Goal: Task Accomplishment & Management: Manage account settings

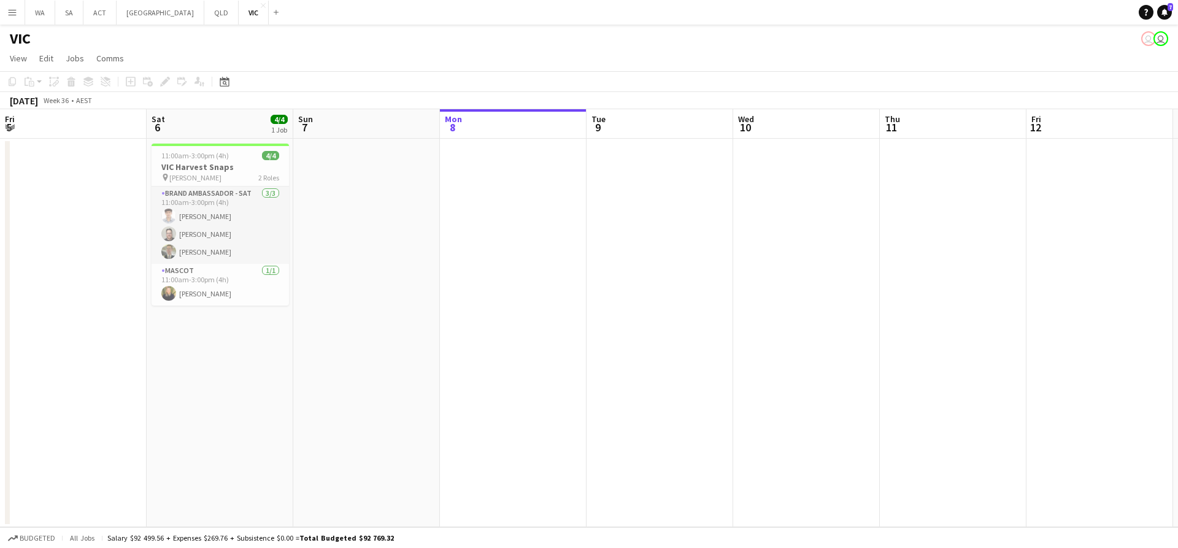
scroll to position [0, 293]
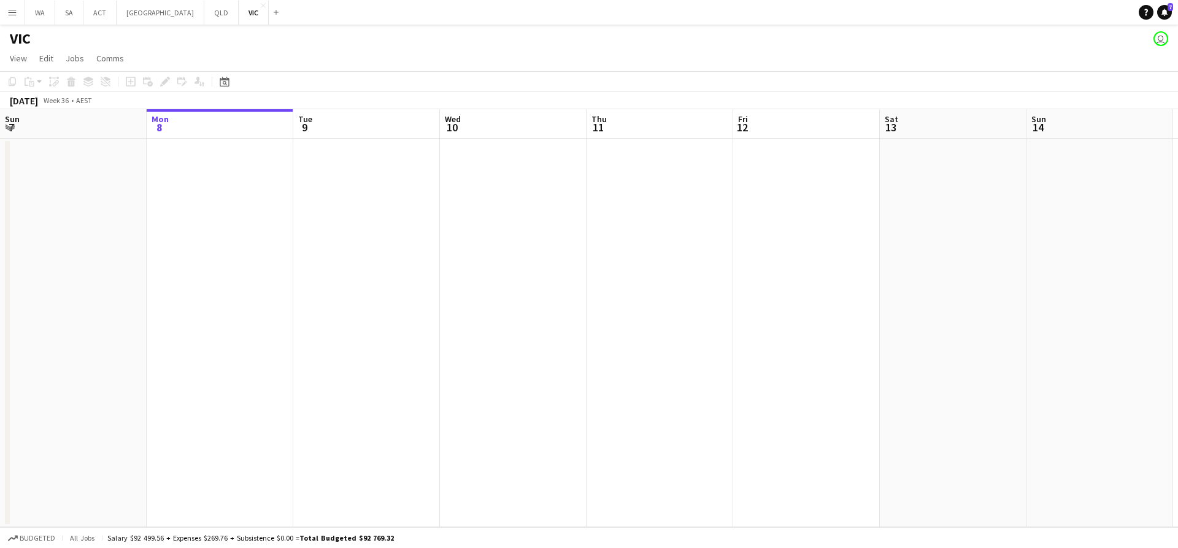
drag, startPoint x: 213, startPoint y: 79, endPoint x: 343, endPoint y: 82, distance: 129.4
click at [343, 82] on app-toolbar "Copy Paste Paste Ctrl+V Paste with crew Ctrl+Shift+V Paste linked Job [GEOGRAPH…" at bounding box center [589, 81] width 1178 height 21
click at [335, 144] on app-date-cell at bounding box center [366, 333] width 147 height 388
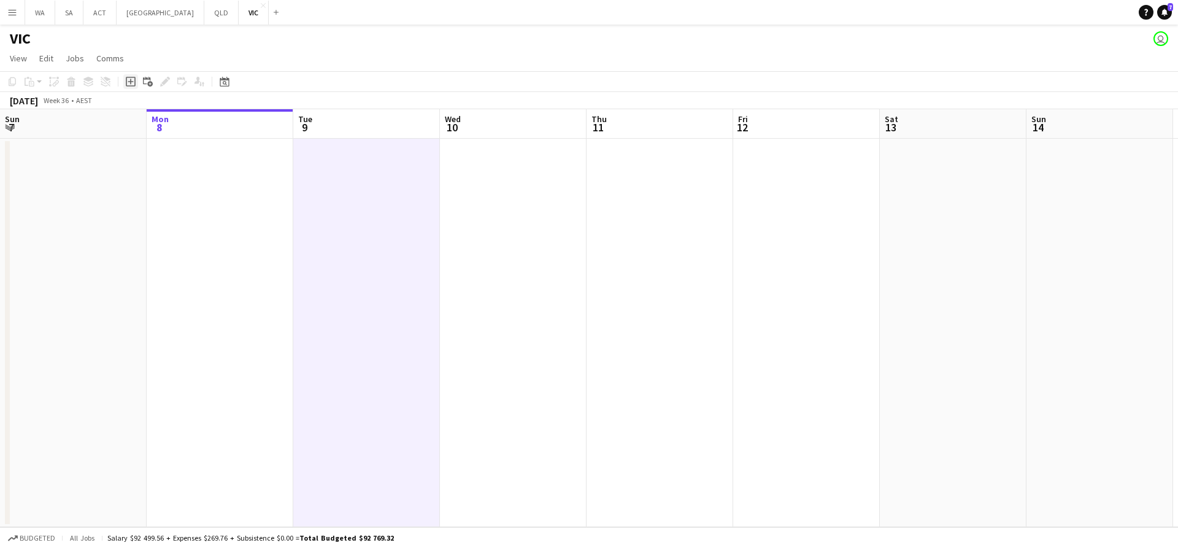
click at [134, 76] on div "Add job" at bounding box center [130, 81] width 15 height 15
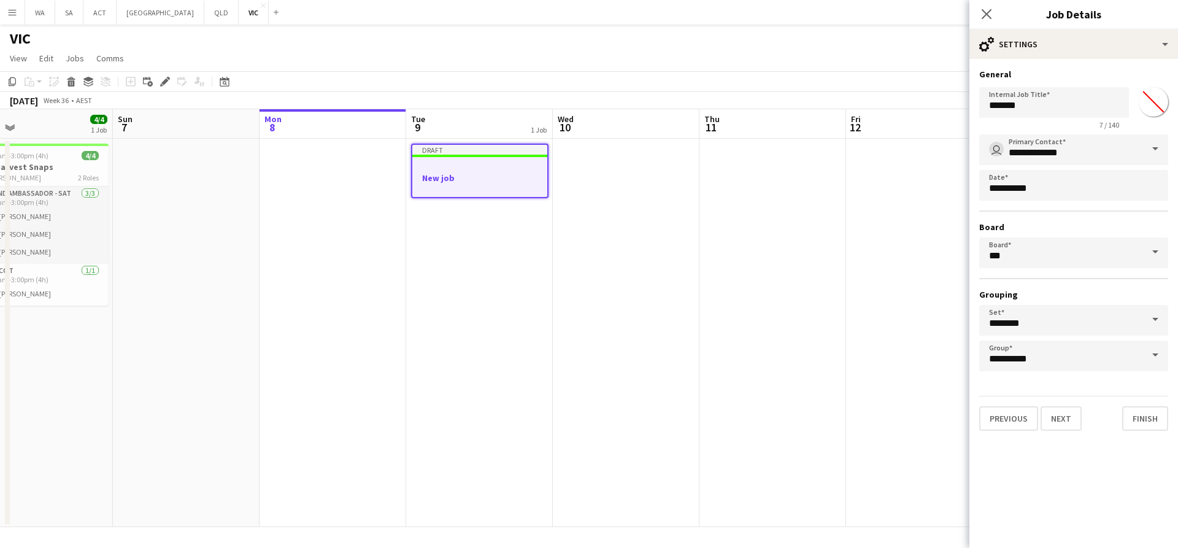
drag, startPoint x: 558, startPoint y: 196, endPoint x: 670, endPoint y: 204, distance: 113.1
click at [670, 204] on app-calendar-viewport "Thu 4 Fri 5 Sat 6 4/4 1 Job Sun 7 Mon 8 Tue 9 1 Job Wed 10 Thu 11 Fri 12 Sat 13…" at bounding box center [589, 318] width 1178 height 418
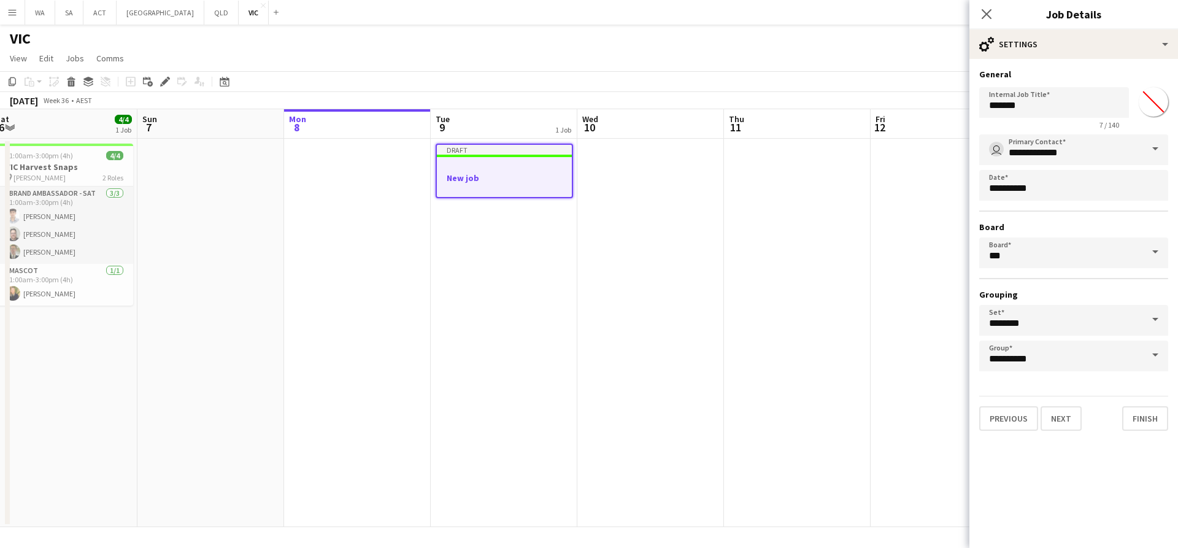
scroll to position [0, 264]
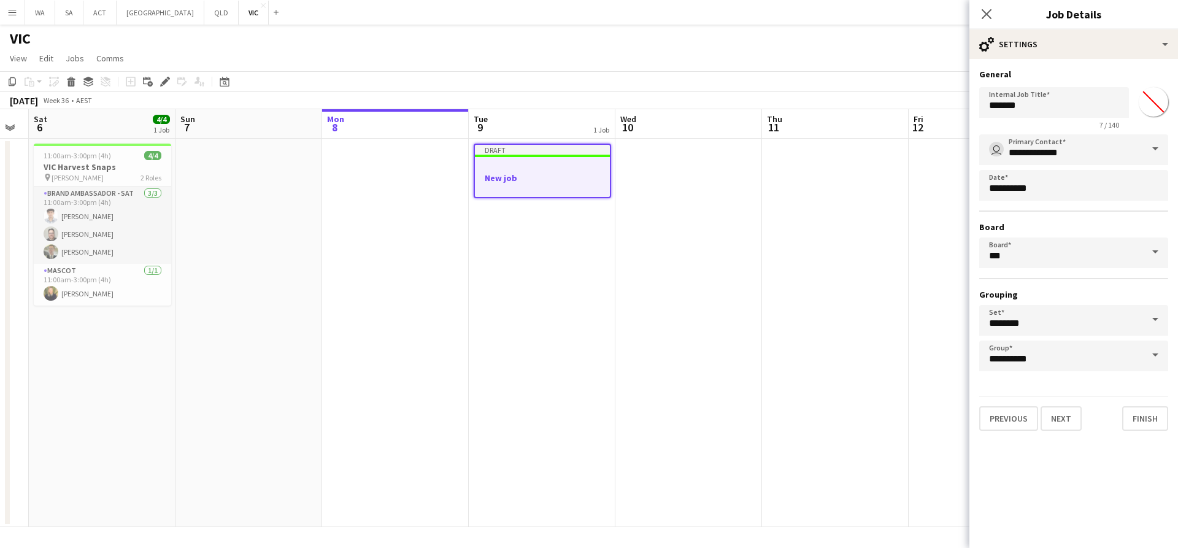
drag, startPoint x: 319, startPoint y: 228, endPoint x: 382, endPoint y: 223, distance: 62.8
click at [382, 223] on app-calendar-viewport "Thu 4 2/2 1 Job Fri 5 Sat 6 4/4 1 Job Sun 7 Mon 8 Tue 9 1 Job Wed 10 Thu 11 Fri…" at bounding box center [589, 318] width 1178 height 418
click at [1036, 93] on input "*******" at bounding box center [1054, 102] width 150 height 31
click at [1037, 95] on input "*******" at bounding box center [1054, 102] width 150 height 31
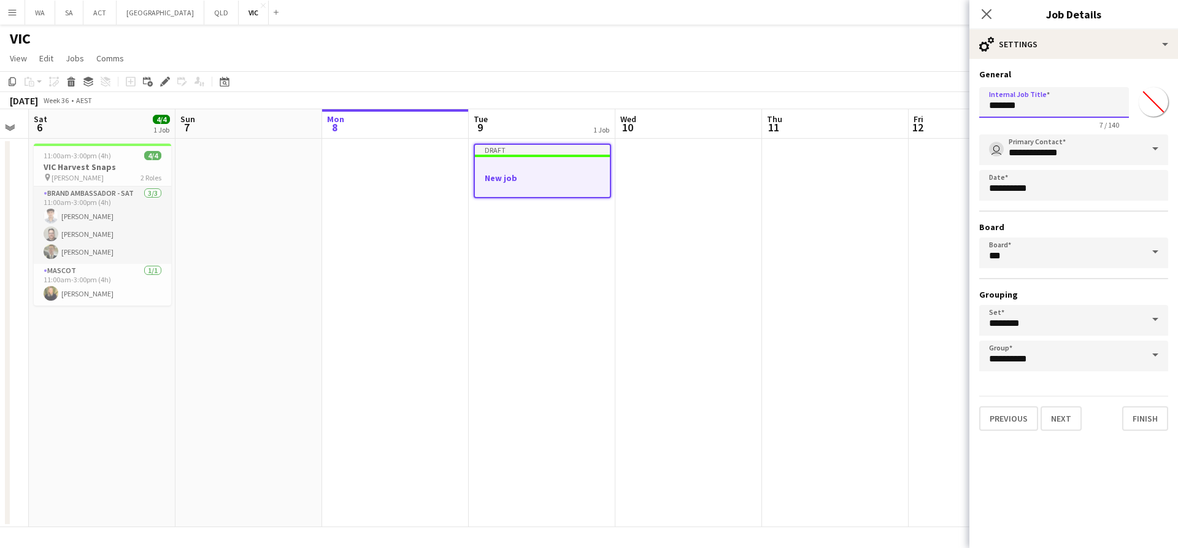
type input "*"
type input "**********"
click at [1049, 413] on button "Next" at bounding box center [1060, 418] width 41 height 25
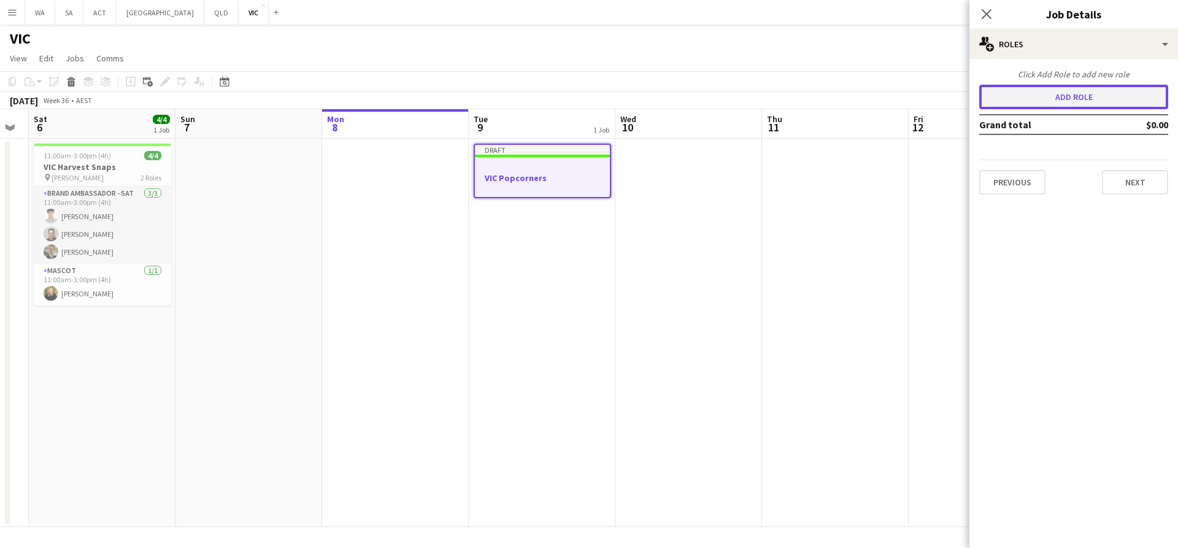
click at [1046, 85] on button "Add role" at bounding box center [1073, 97] width 189 height 25
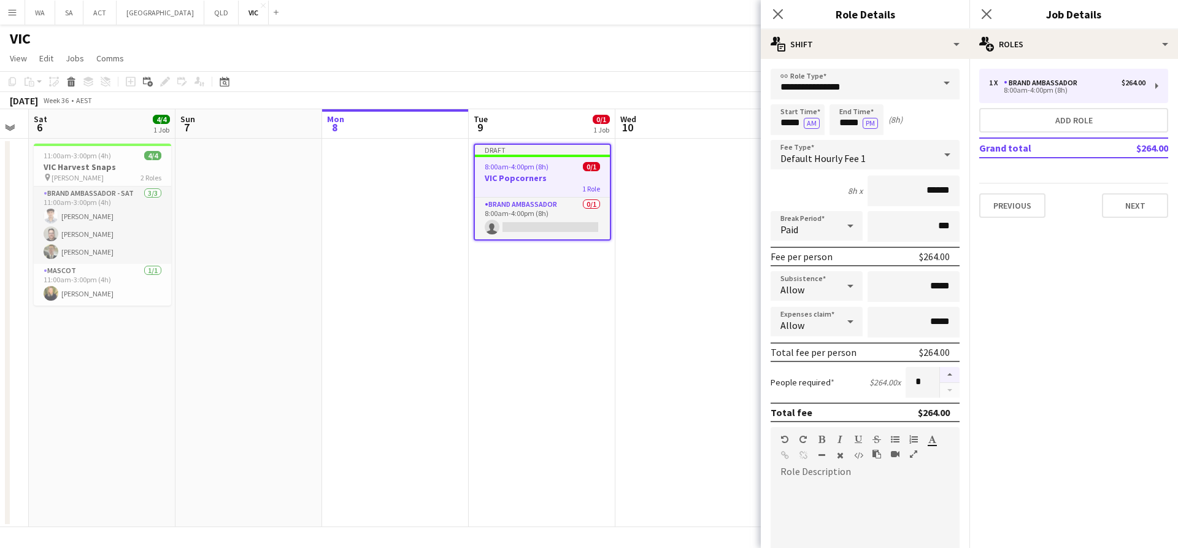
click at [940, 374] on button "button" at bounding box center [950, 375] width 20 height 16
click at [1022, 113] on button "Add role" at bounding box center [1073, 120] width 189 height 25
type input "*"
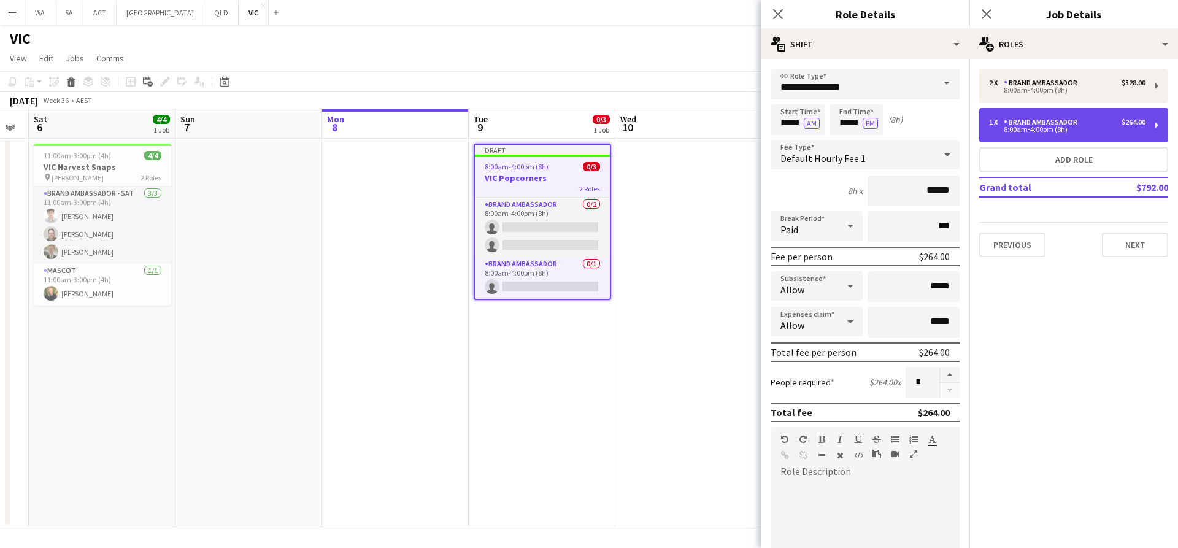
click at [1007, 136] on div "1 x Brand Ambassador $264.00 8:00am-4:00pm (8h)" at bounding box center [1073, 125] width 189 height 34
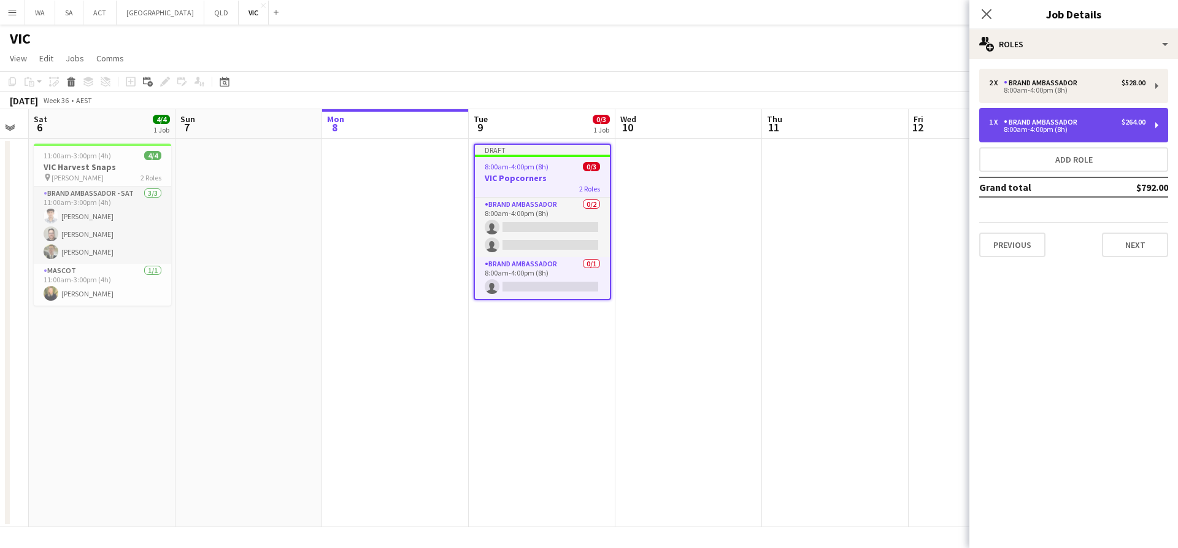
click at [1016, 118] on div "1 x Brand Ambassador $264.00 8:00am-4:00pm (8h)" at bounding box center [1073, 125] width 189 height 34
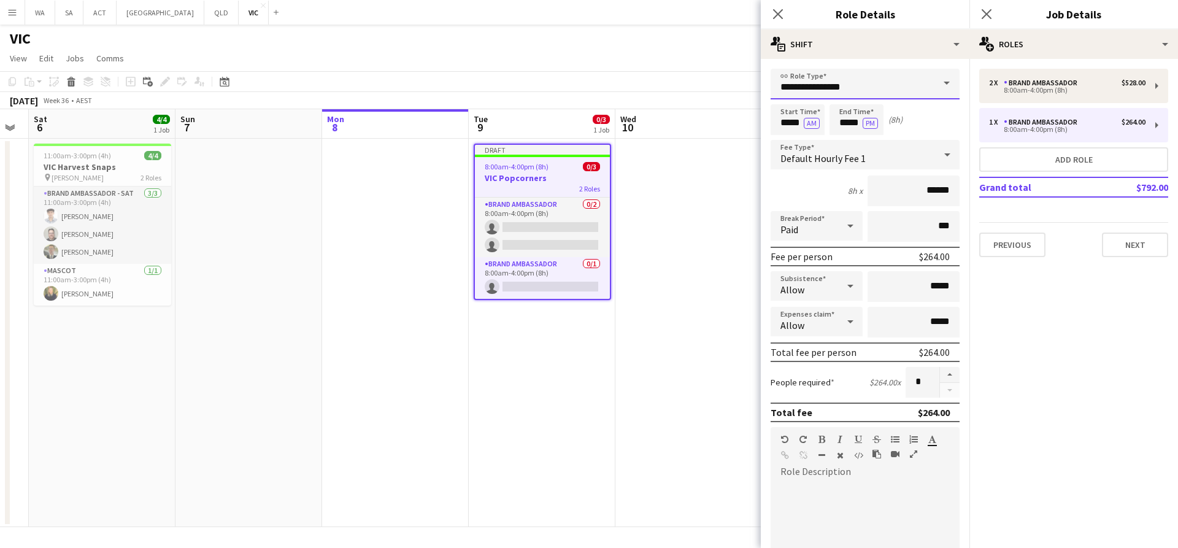
click at [856, 95] on input "**********" at bounding box center [864, 84] width 189 height 31
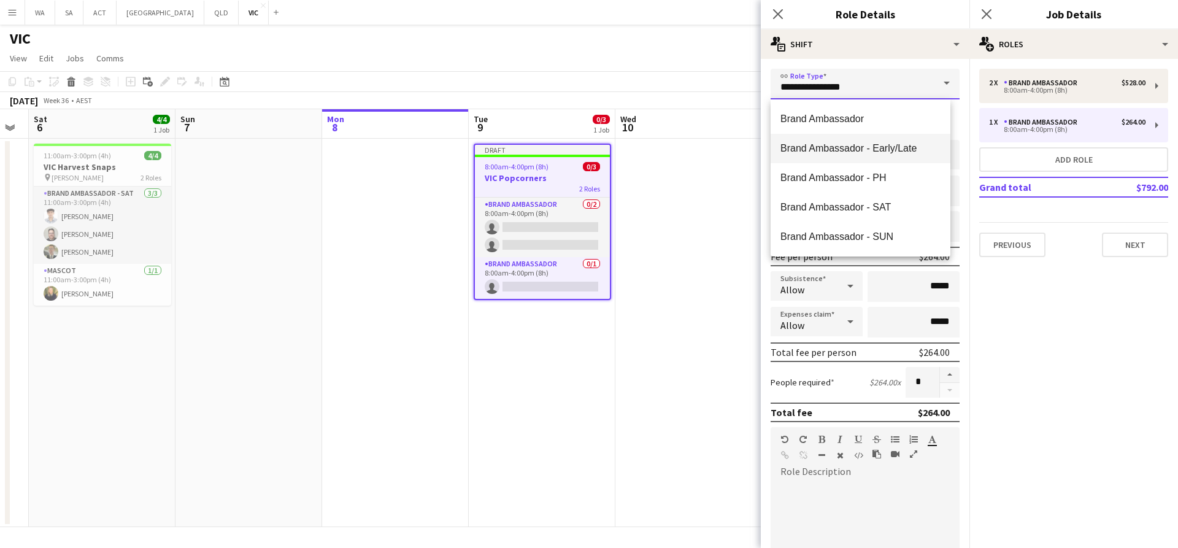
scroll to position [123, 0]
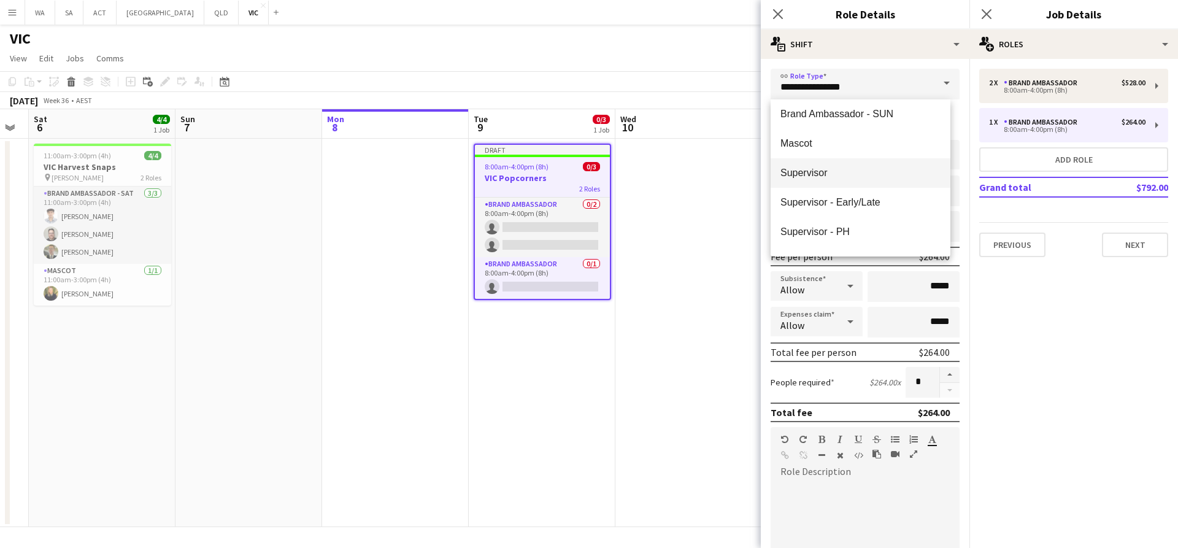
click at [837, 169] on span "Supervisor" at bounding box center [860, 173] width 160 height 12
type input "**********"
type input "******"
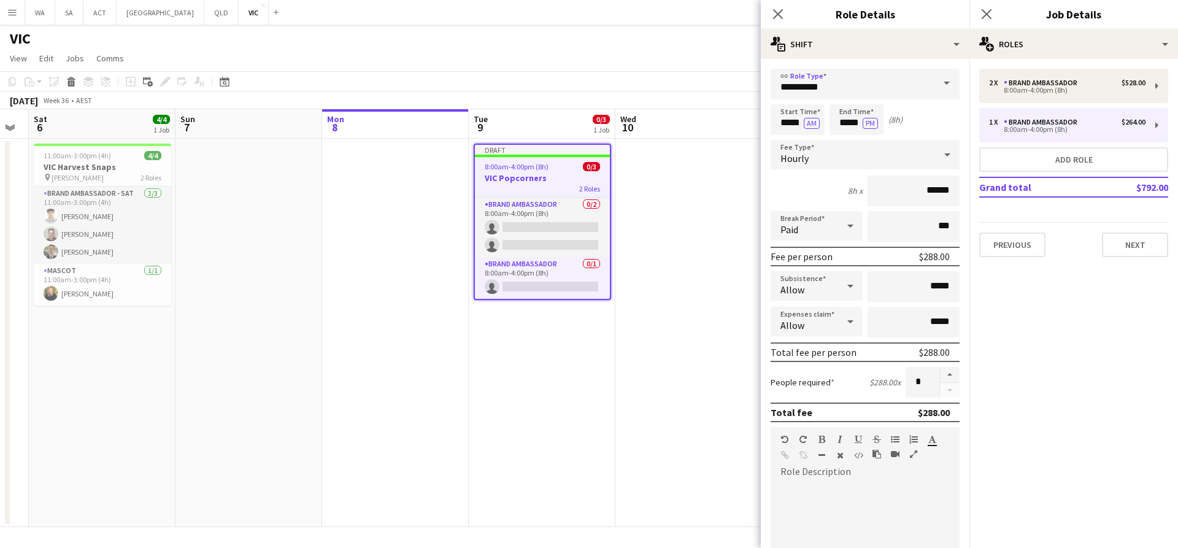
click at [593, 171] on app-job-card "Draft 8:00am-4:00pm (8h) 0/3 VIC Popcorners 2 Roles Brand Ambassador 0/2 8:00am…" at bounding box center [542, 222] width 137 height 156
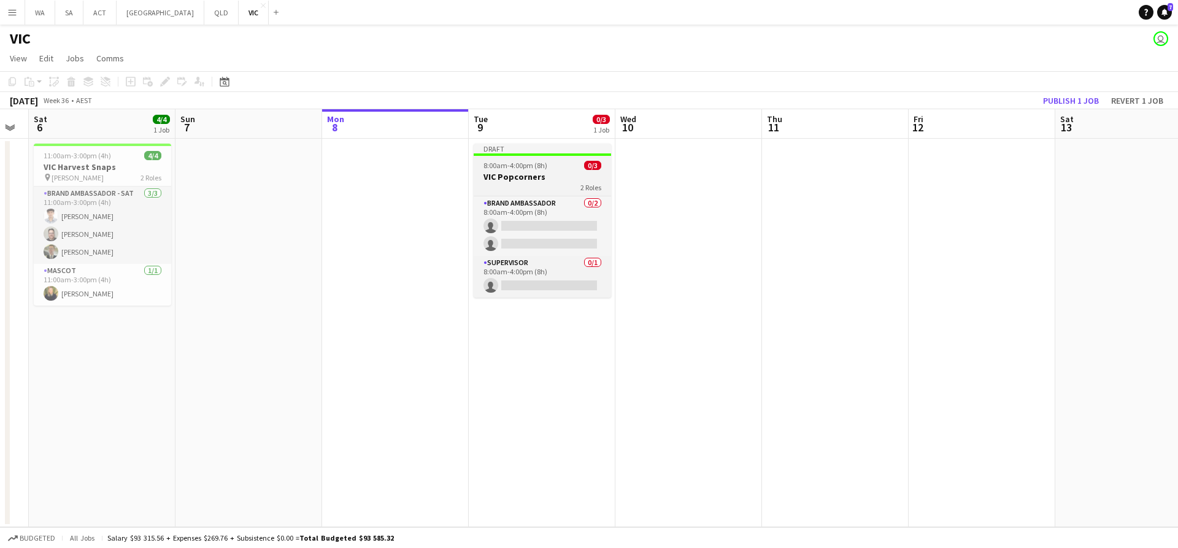
click at [579, 171] on app-job-card "Draft 8:00am-4:00pm (8h) 0/3 VIC Popcorners 2 Roles Brand Ambassador 0/2 8:00am…" at bounding box center [542, 221] width 137 height 154
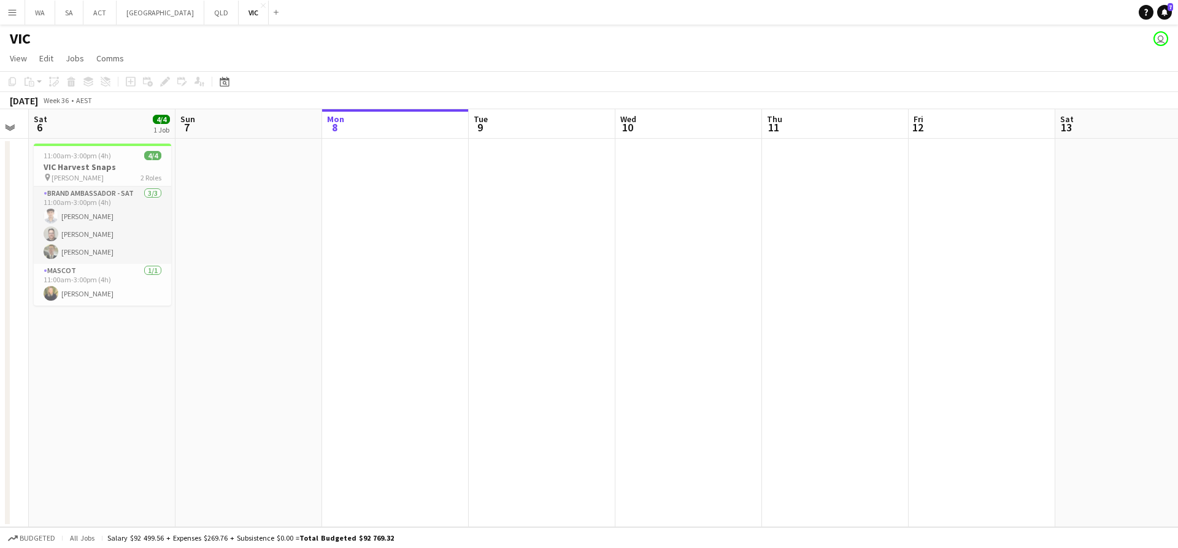
click at [1011, 188] on app-date-cell at bounding box center [981, 333] width 147 height 388
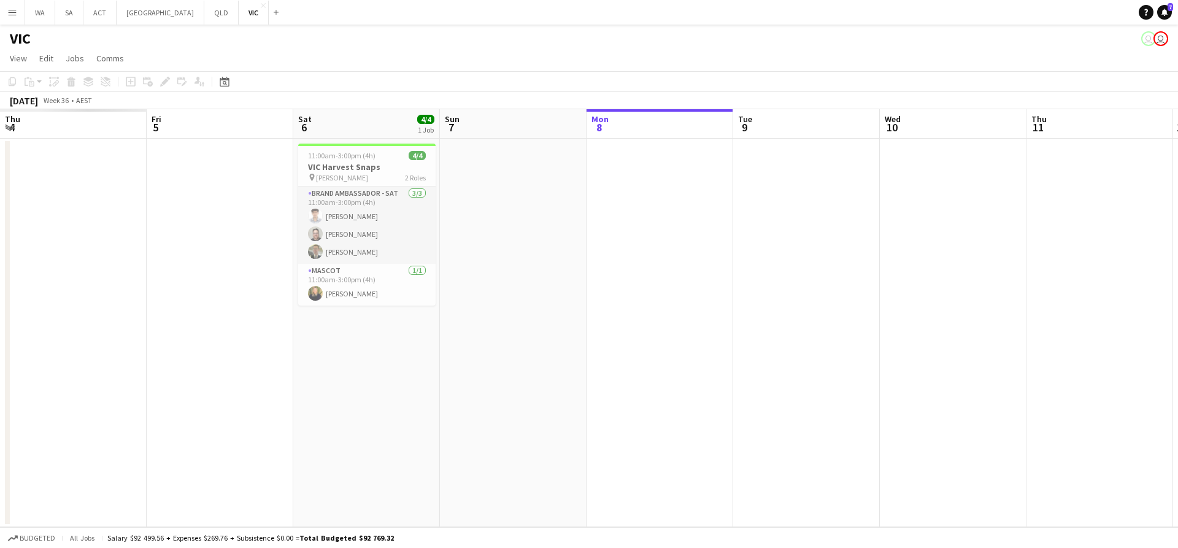
click at [379, 245] on app-calendar-viewport "Thu 4 Fri 5 Sat 6 4/4 1 Job Sun 7 Mon 8 Tue 9 Wed 10 Thu 11 Fri 12 Sat 13 Sun 1…" at bounding box center [589, 318] width 1178 height 418
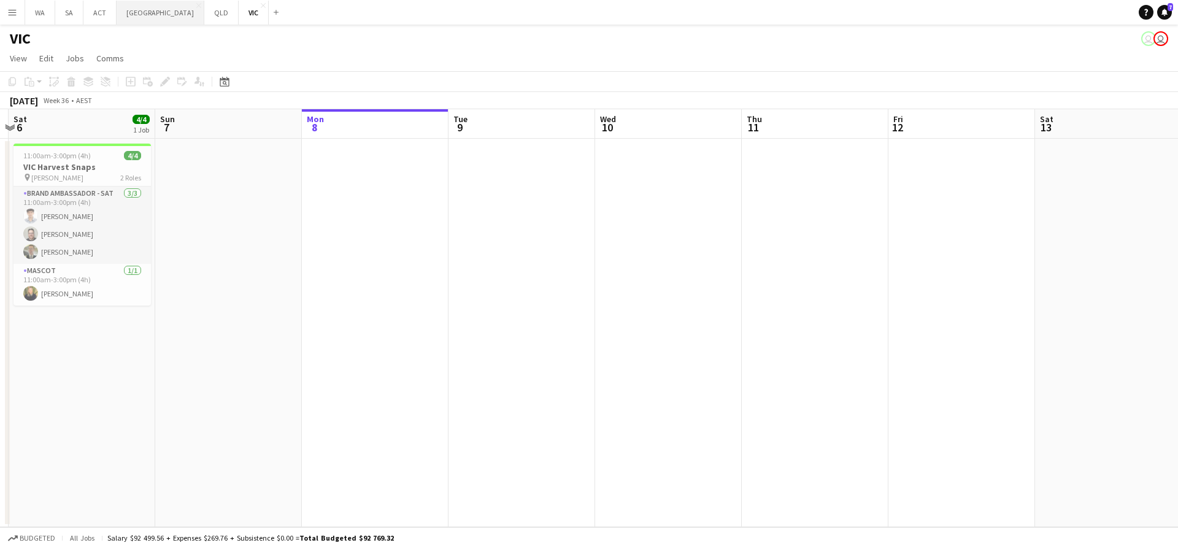
click at [123, 20] on button "NSW Close" at bounding box center [161, 13] width 88 height 24
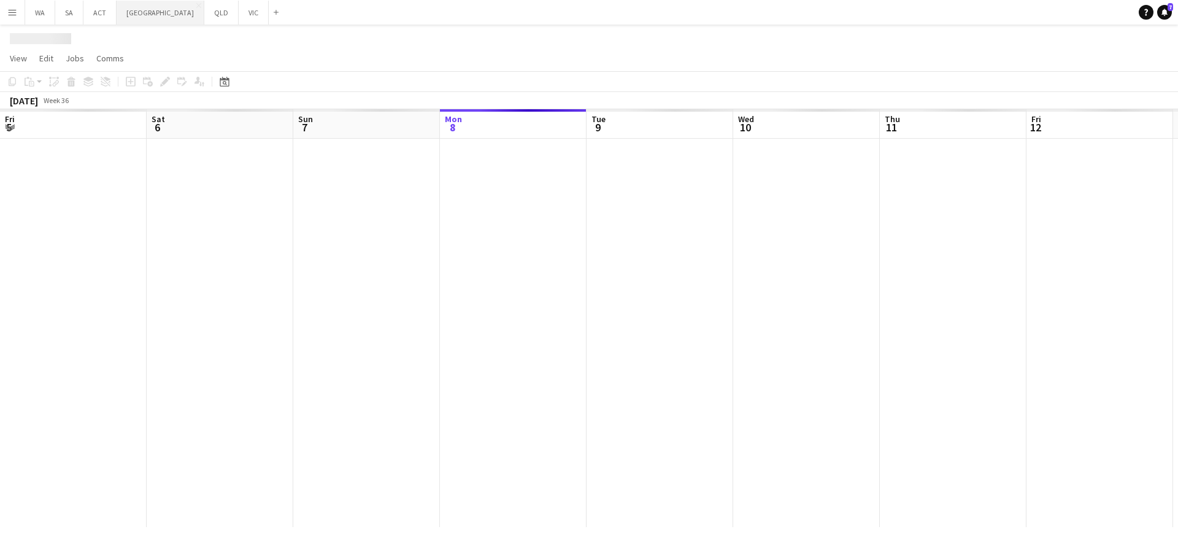
scroll to position [0, 293]
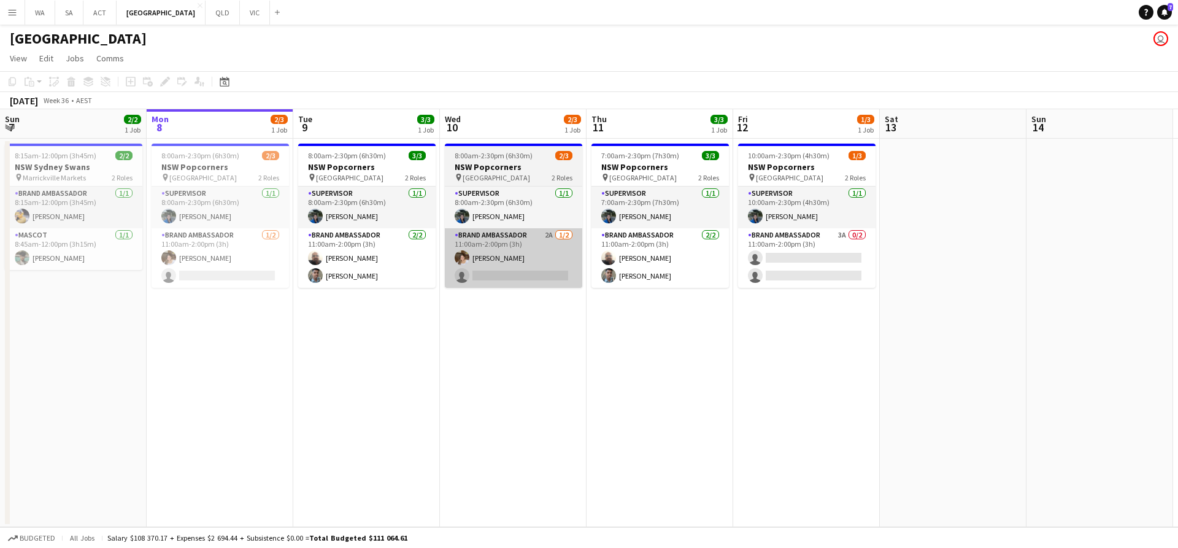
click at [543, 277] on app-card-role "Brand Ambassador 2A 1/2 11:00am-2:00pm (3h) Carla Alvarez Munera single-neutral…" at bounding box center [513, 257] width 137 height 59
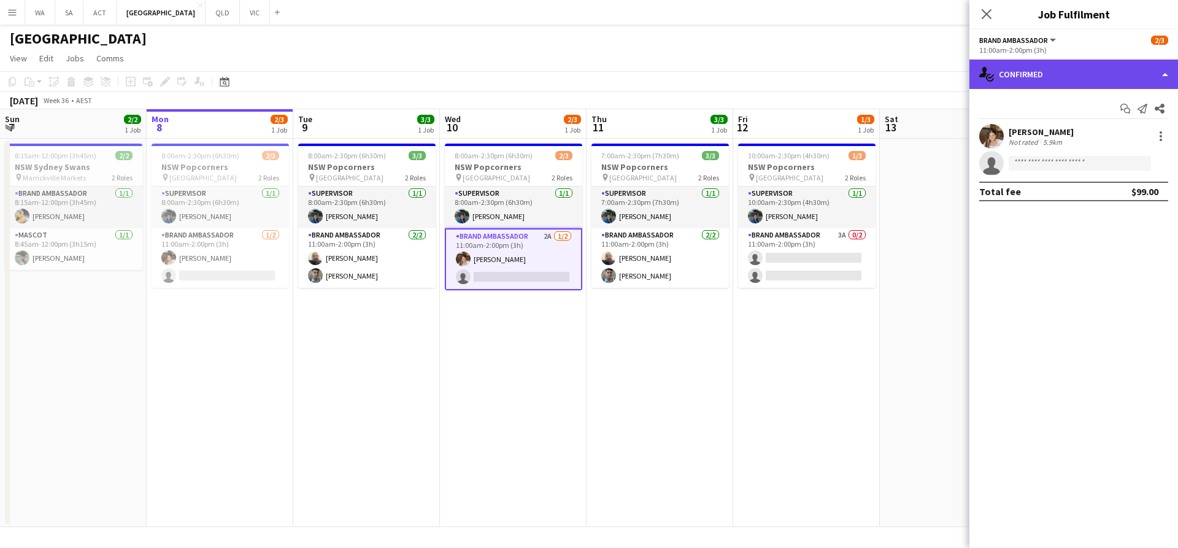
click at [1065, 60] on div "single-neutral-actions-check-2 Confirmed" at bounding box center [1073, 73] width 209 height 29
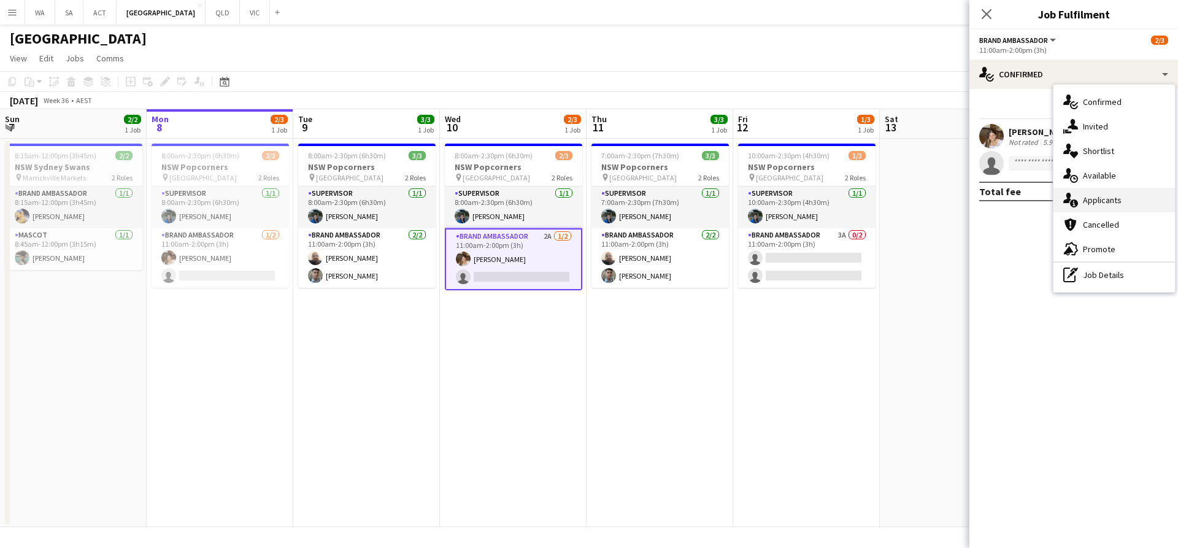
click at [1094, 204] on span "Applicants" at bounding box center [1102, 199] width 39 height 11
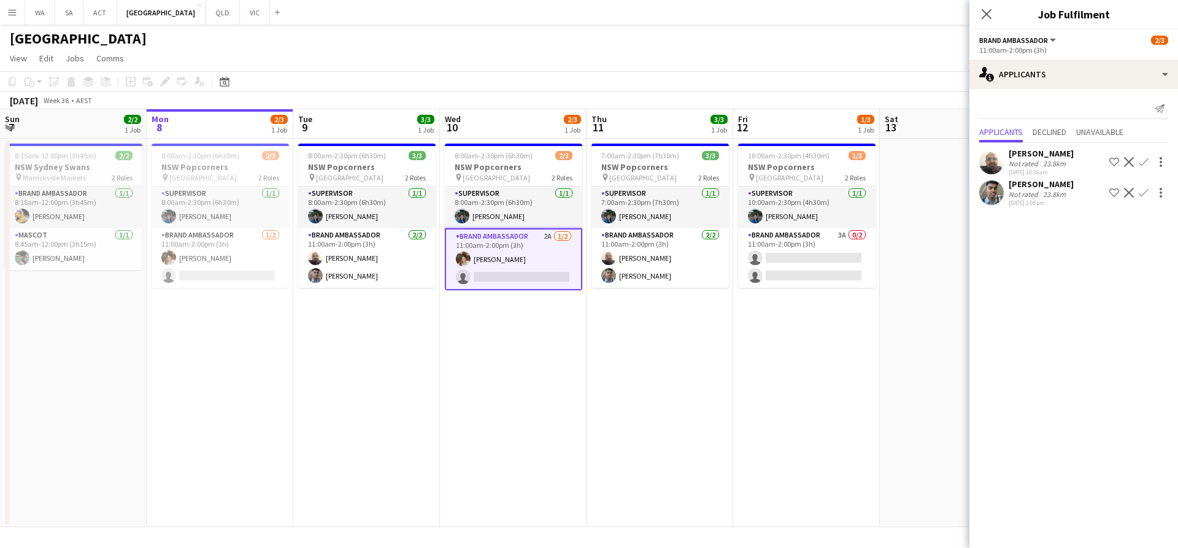
click at [482, 351] on app-date-cell "8:00am-2:30pm (6h30m) 2/3 NSW Popcorners pin Town Hall 2 Roles Supervisor 1/1 8…" at bounding box center [513, 333] width 147 height 388
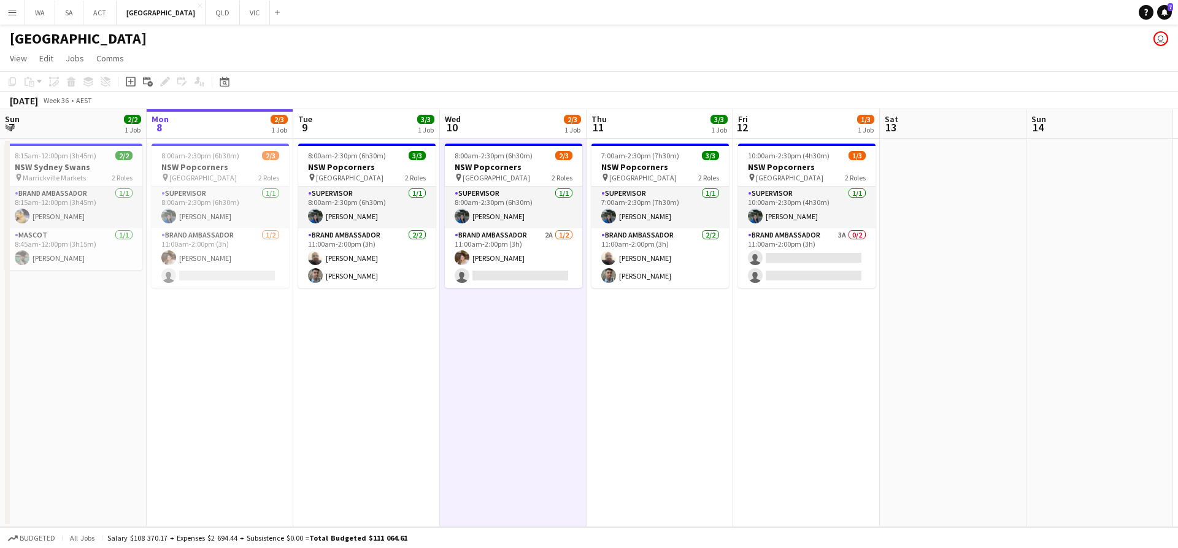
click at [482, 351] on app-date-cell "8:00am-2:30pm (6h30m) 2/3 NSW Popcorners pin Town Hall 2 Roles Supervisor 1/1 8…" at bounding box center [513, 333] width 147 height 388
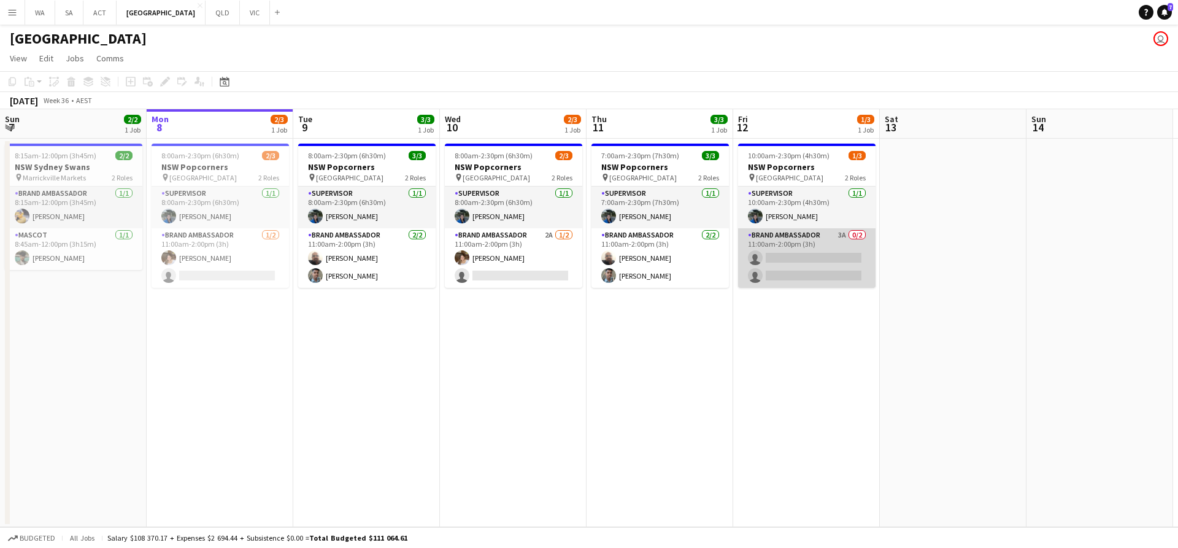
click at [769, 274] on app-card-role "Brand Ambassador 3A 0/2 11:00am-2:00pm (3h) single-neutral-actions single-neutr…" at bounding box center [806, 257] width 137 height 59
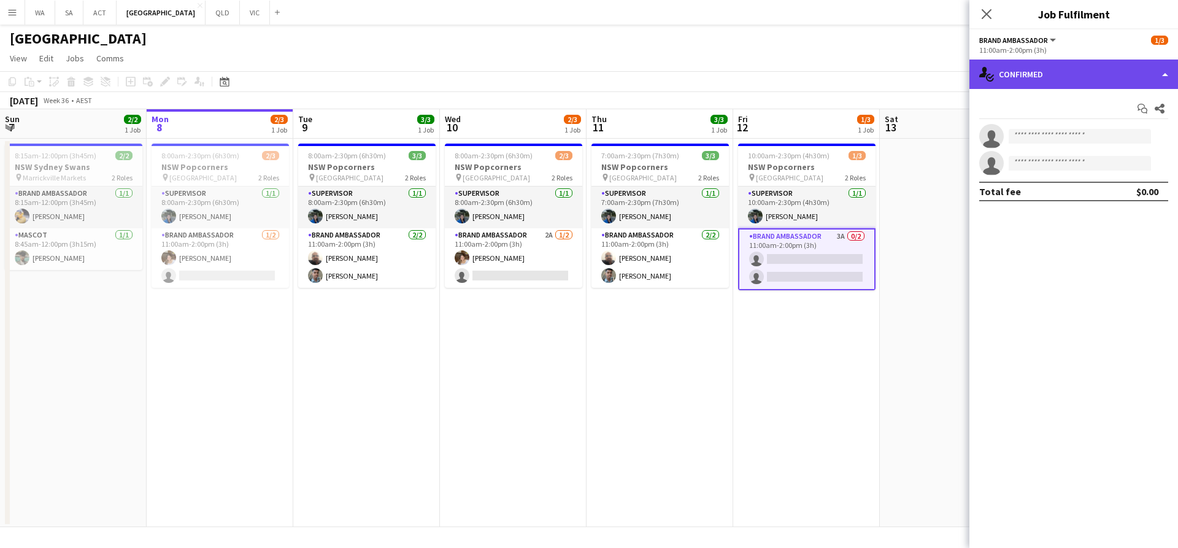
click at [1065, 66] on div "single-neutral-actions-check-2 Confirmed" at bounding box center [1073, 73] width 209 height 29
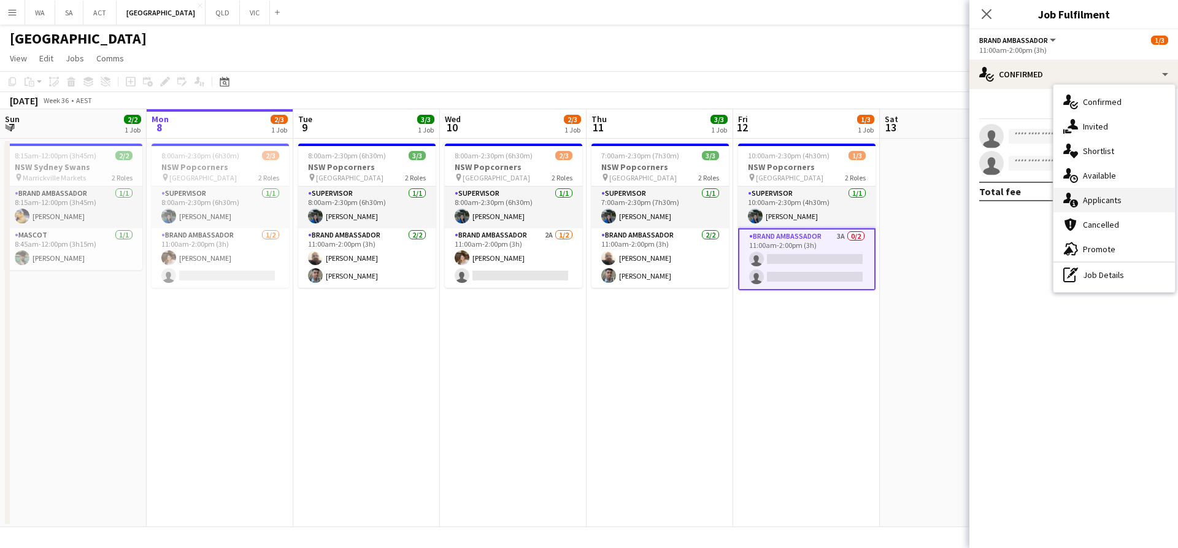
click at [1104, 205] on span "Applicants" at bounding box center [1102, 199] width 39 height 11
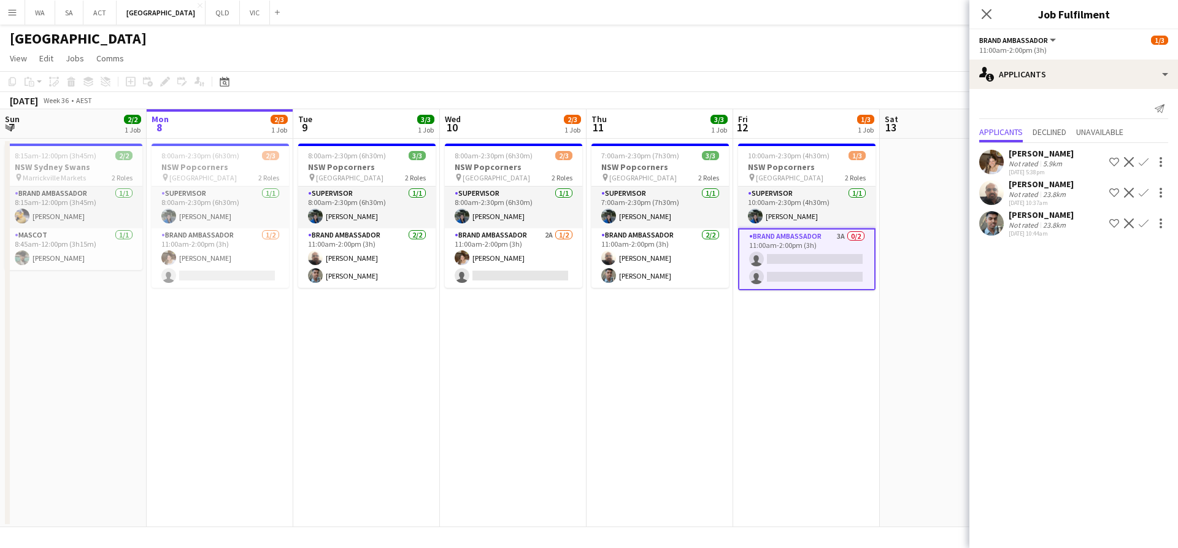
click at [1145, 163] on app-icon "Confirm" at bounding box center [1143, 162] width 10 height 10
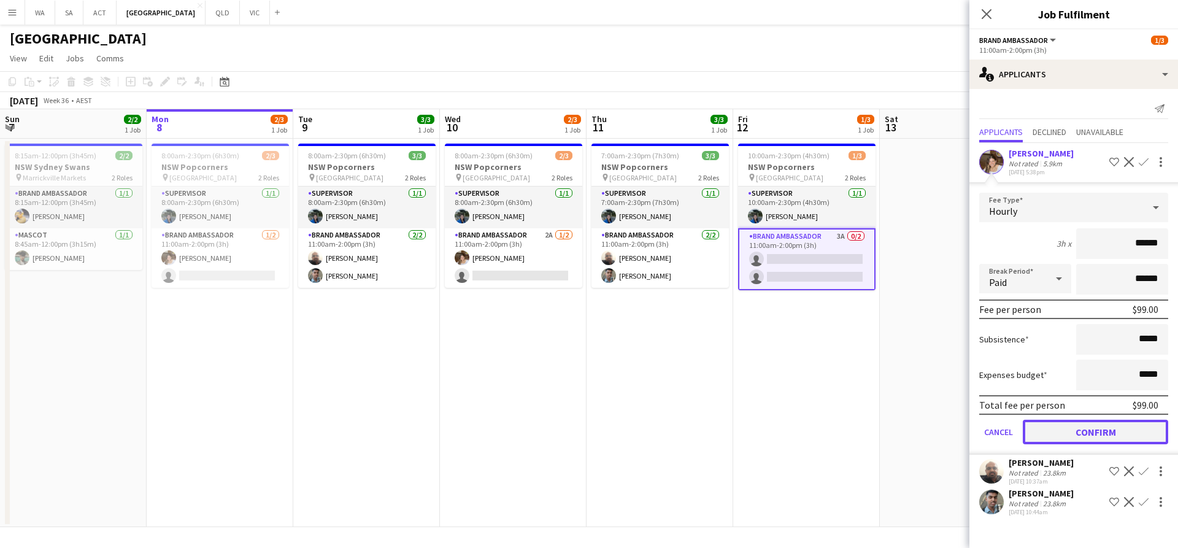
click at [1107, 432] on button "Confirm" at bounding box center [1094, 432] width 145 height 25
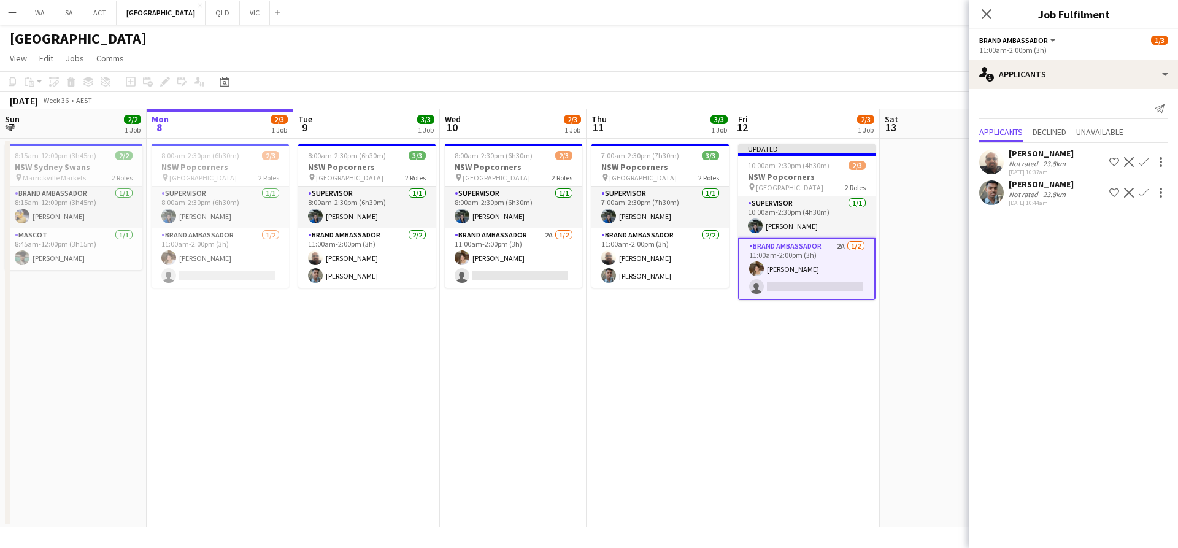
click at [1146, 190] on app-icon "Confirm" at bounding box center [1143, 193] width 10 height 10
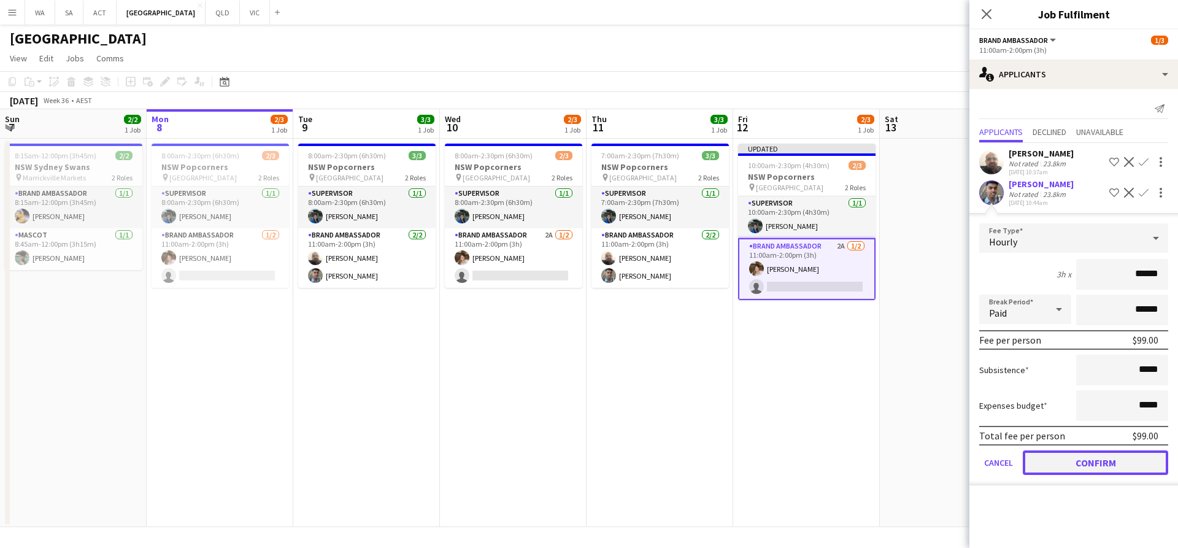
click at [1133, 461] on button "Confirm" at bounding box center [1094, 462] width 145 height 25
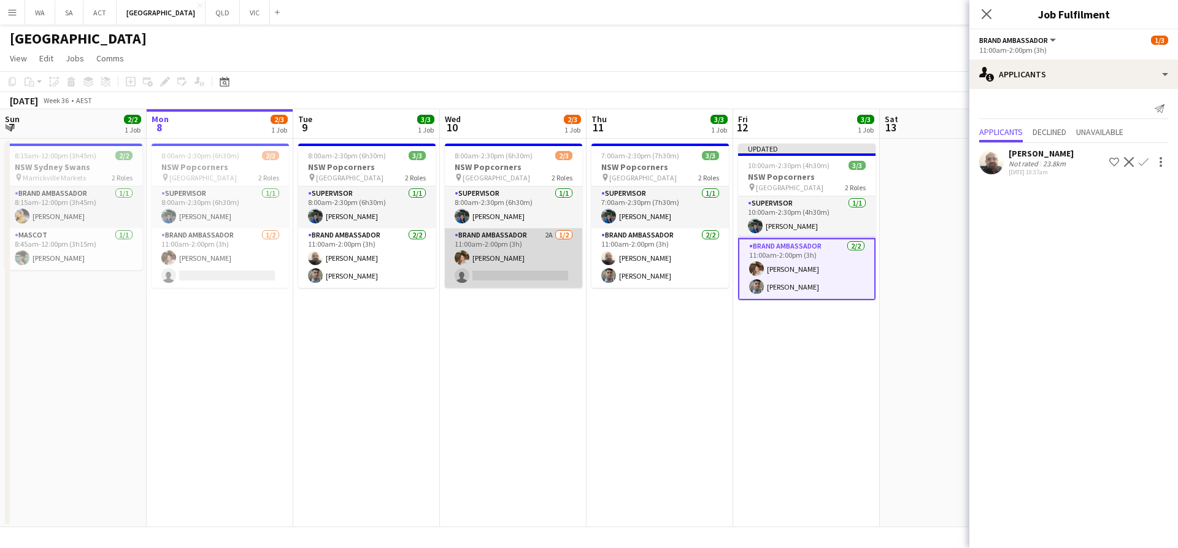
click at [552, 268] on app-card-role "Brand Ambassador 2A 1/2 11:00am-2:00pm (3h) Carla Alvarez Munera single-neutral…" at bounding box center [513, 257] width 137 height 59
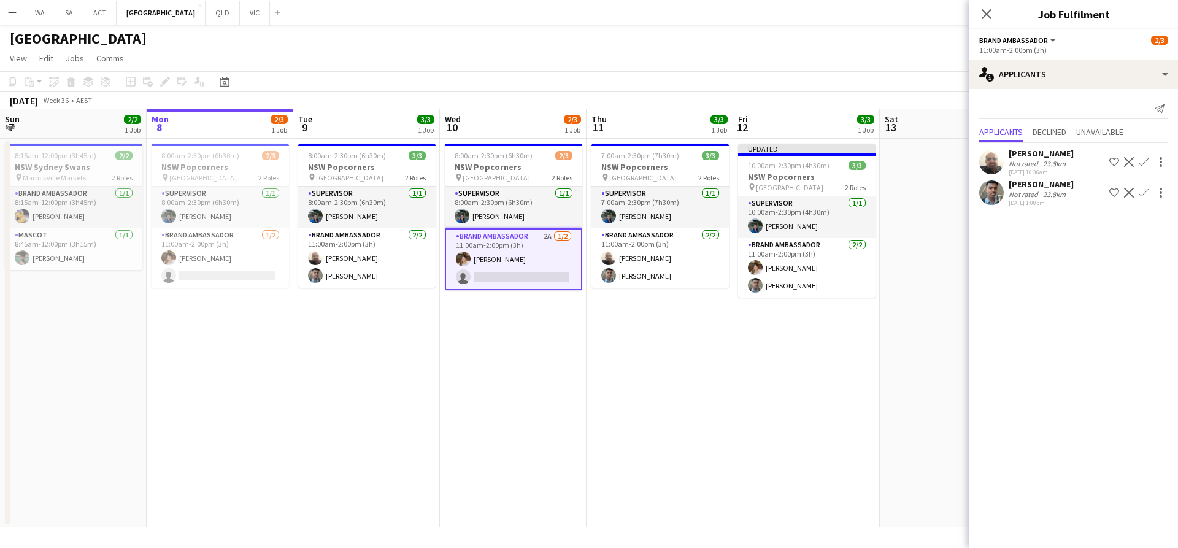
click at [1143, 163] on app-icon "Confirm" at bounding box center [1143, 162] width 10 height 10
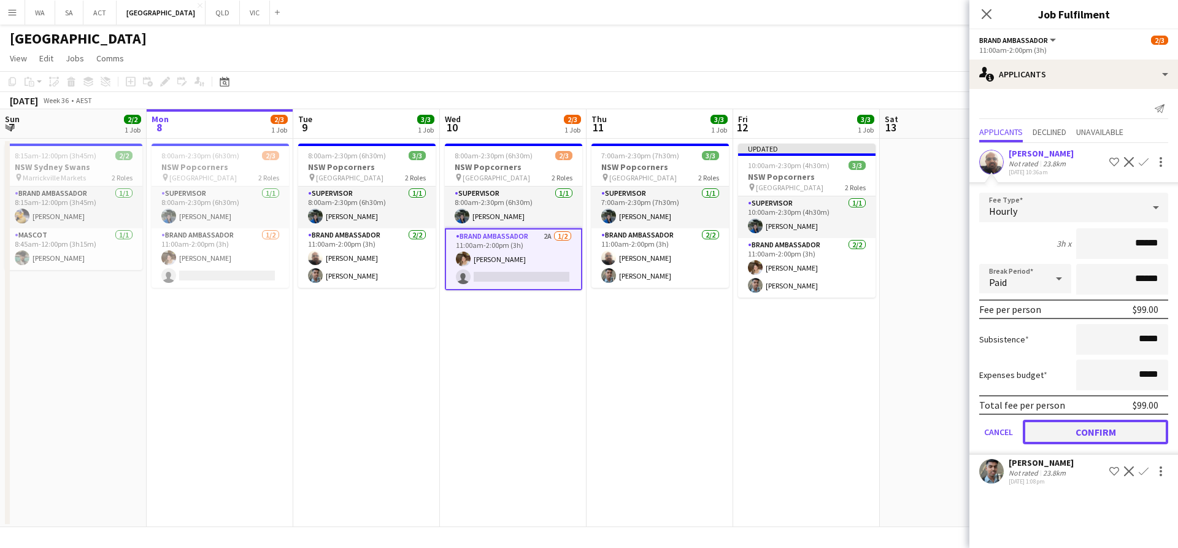
click at [1107, 424] on button "Confirm" at bounding box center [1094, 432] width 145 height 25
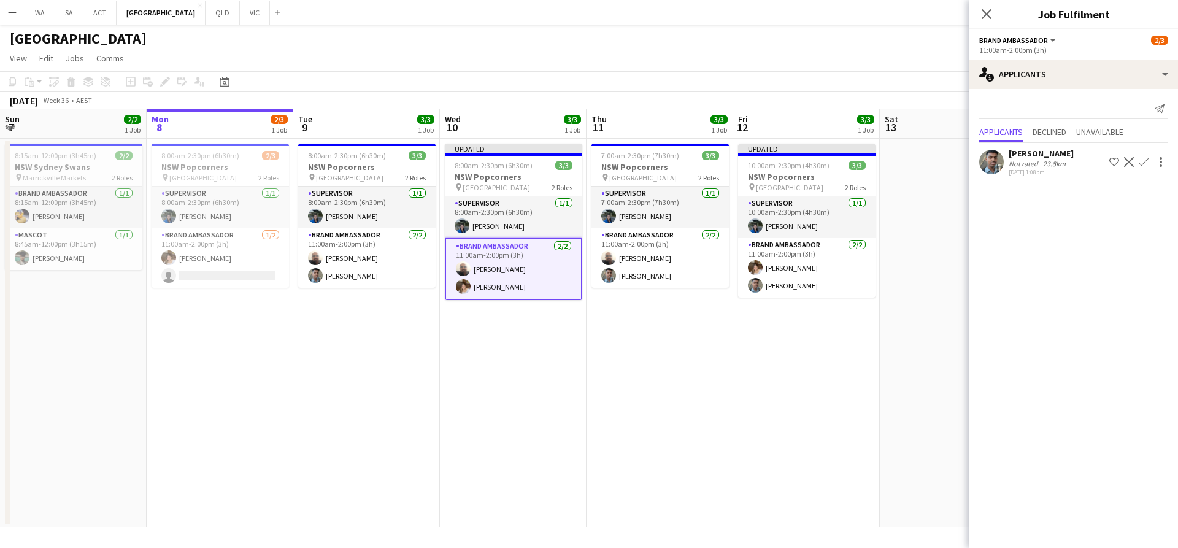
click at [852, 361] on app-date-cell "Updated 10:00am-2:30pm (4h30m) 3/3 NSW Popcorners pin Town Hall 2 Roles Supervi…" at bounding box center [806, 333] width 147 height 388
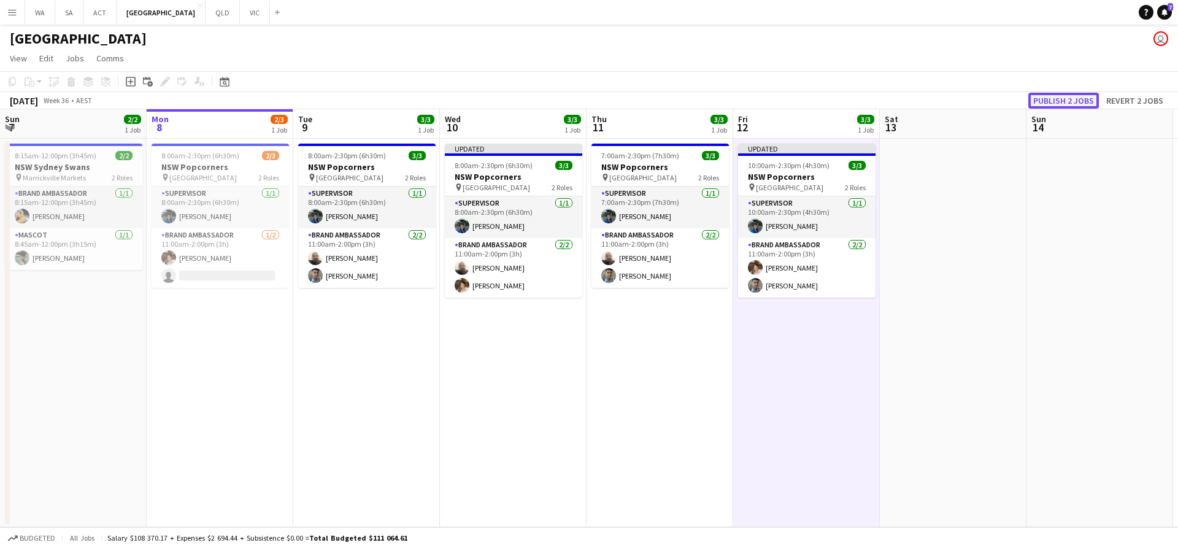
click at [1047, 101] on button "Publish 2 jobs" at bounding box center [1063, 101] width 71 height 16
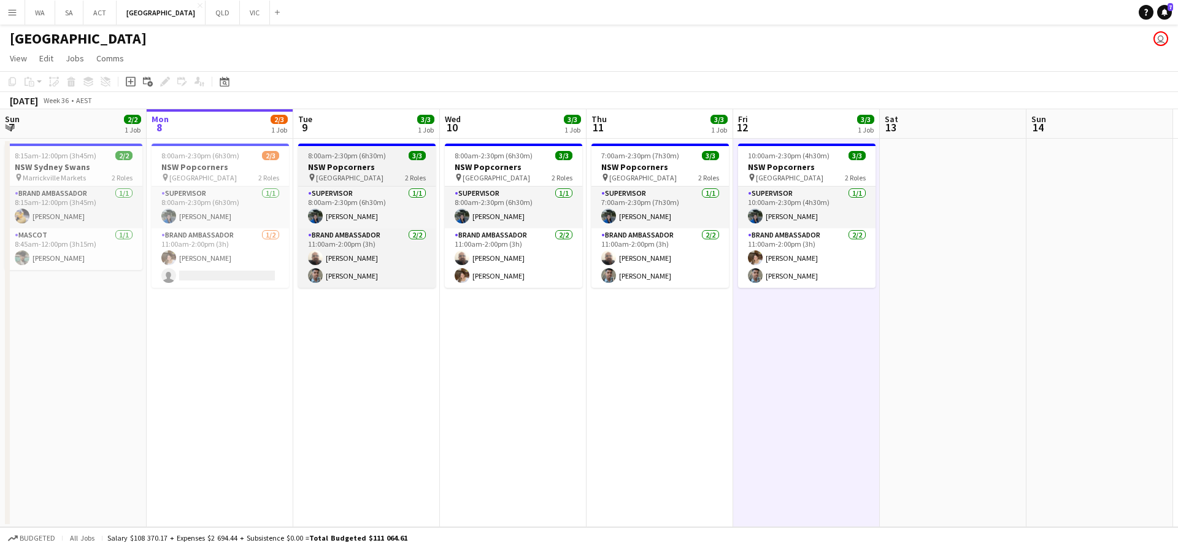
click at [399, 177] on div "pin Bondi Junction 2 Roles" at bounding box center [366, 177] width 137 height 10
